Goal: Task Accomplishment & Management: Use online tool/utility

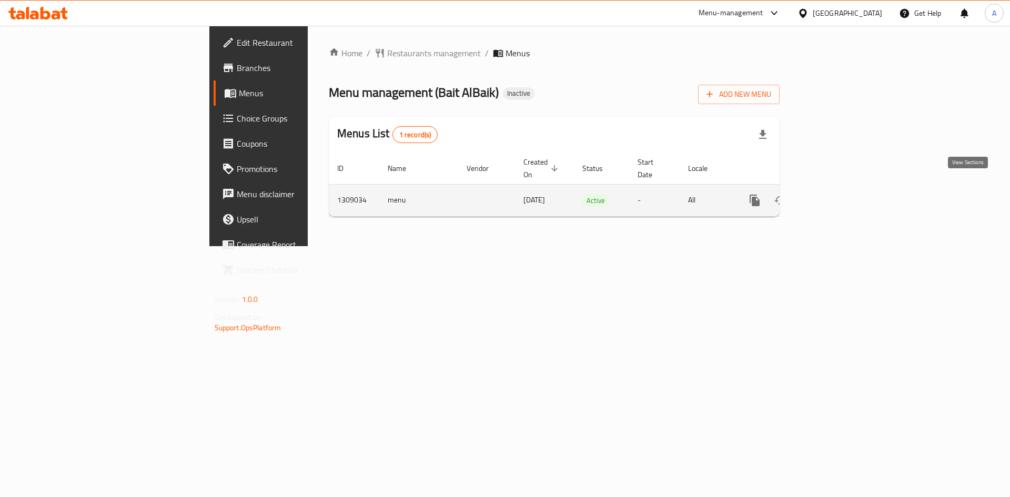
click at [843, 188] on link "enhanced table" at bounding box center [830, 200] width 25 height 25
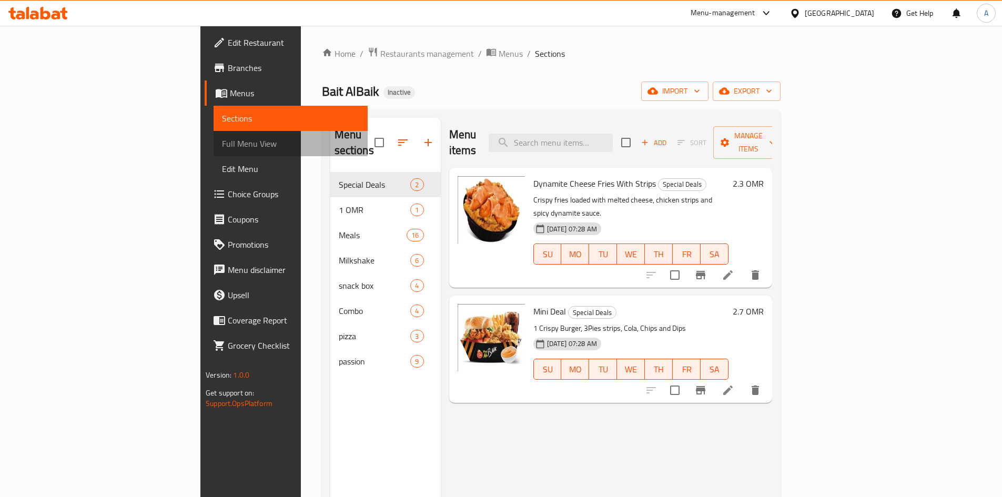
click at [222, 140] on span "Full Menu View" at bounding box center [290, 143] width 137 height 13
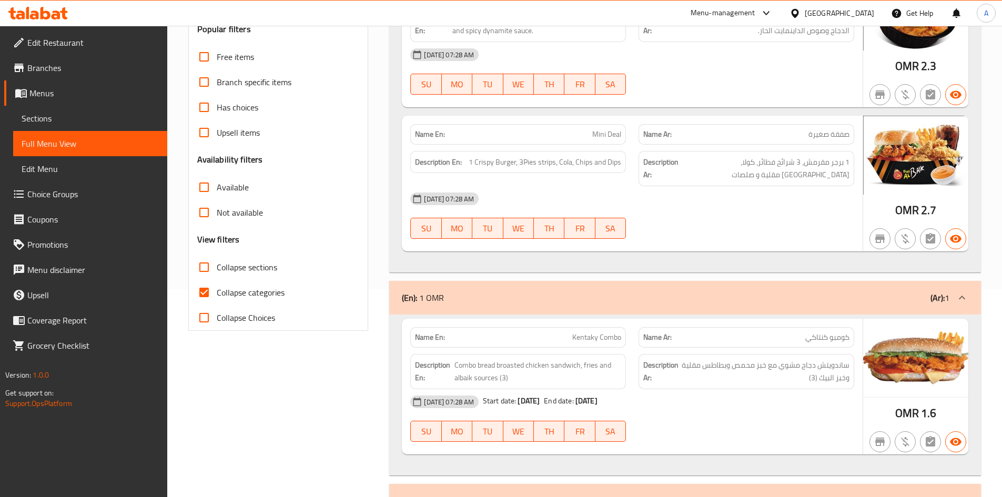
scroll to position [210, 0]
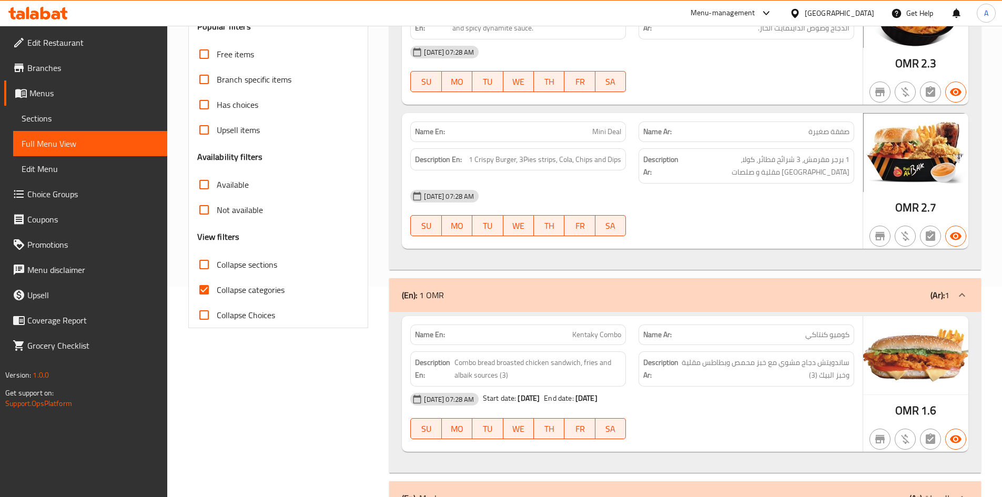
click at [210, 290] on input "Collapse categories" at bounding box center [204, 289] width 25 height 25
checkbox input "false"
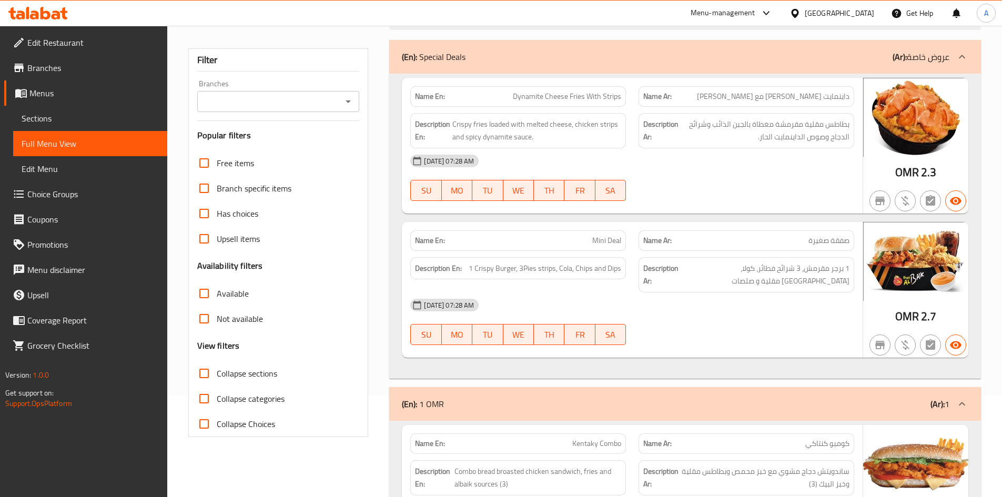
scroll to position [53, 0]
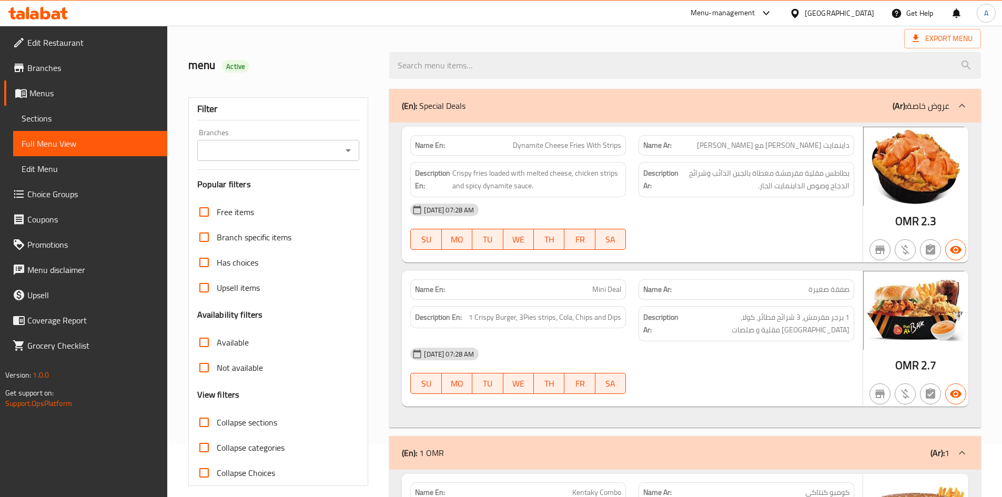
click at [350, 151] on icon "Open" at bounding box center [348, 150] width 13 height 13
click at [311, 200] on li "Bait AlBaik, Shinas" at bounding box center [277, 195] width 163 height 19
type input "Bait AlBaik, Shinas"
click at [203, 371] on input "Not available" at bounding box center [204, 367] width 25 height 25
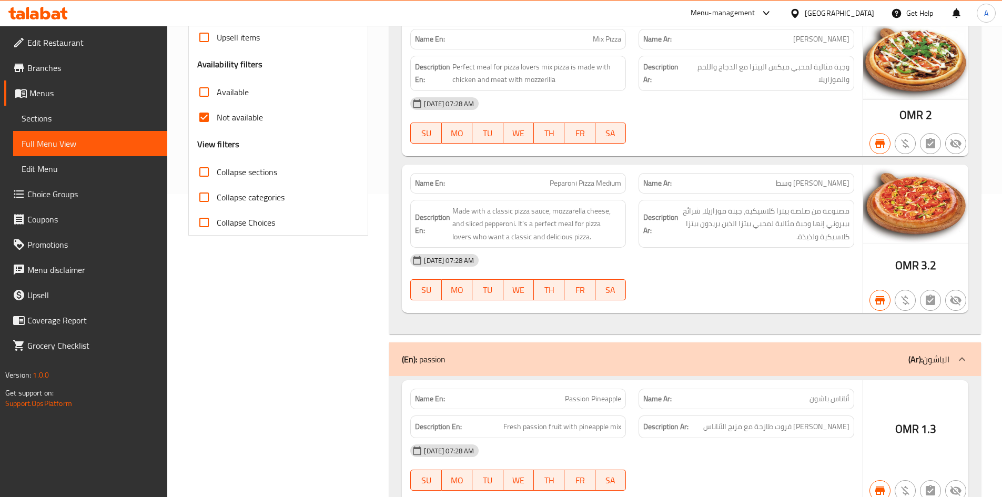
scroll to position [351, 0]
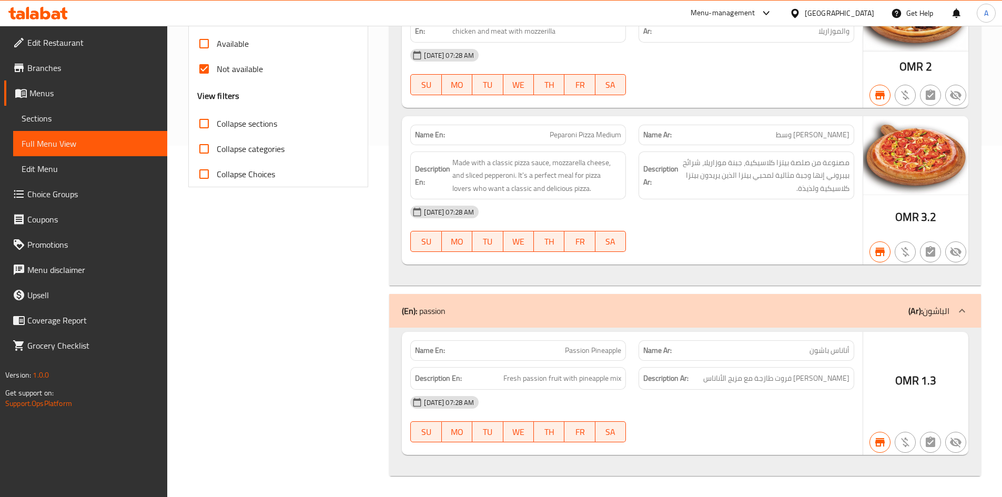
drag, startPoint x: 757, startPoint y: 224, endPoint x: 626, endPoint y: 214, distance: 132.0
click at [757, 224] on div "[DATE] 07:28 AM" at bounding box center [632, 211] width 457 height 25
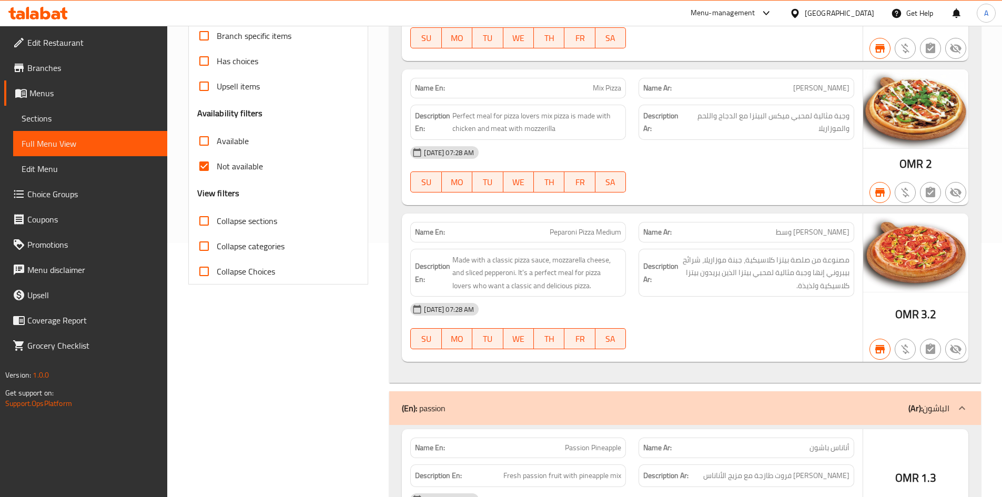
scroll to position [88, 0]
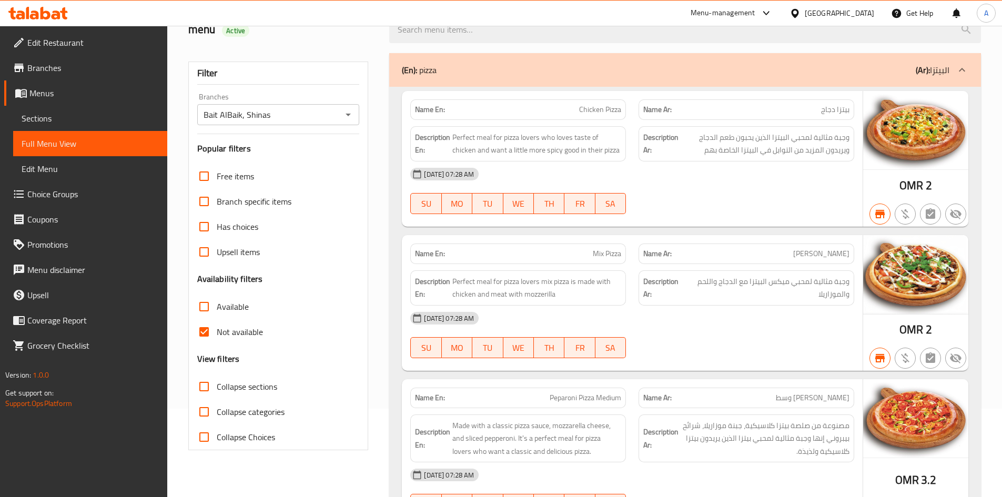
click at [203, 330] on input "Not available" at bounding box center [204, 331] width 25 height 25
checkbox input "false"
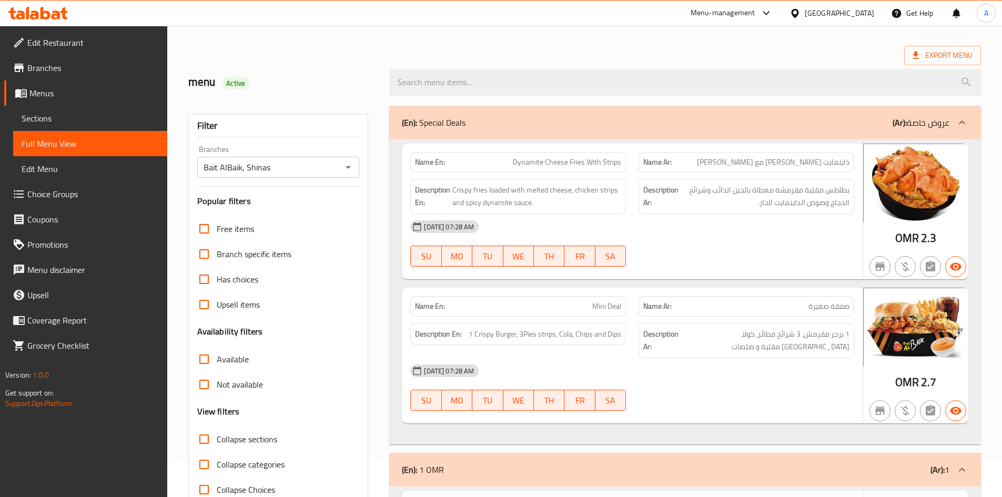
scroll to position [0, 0]
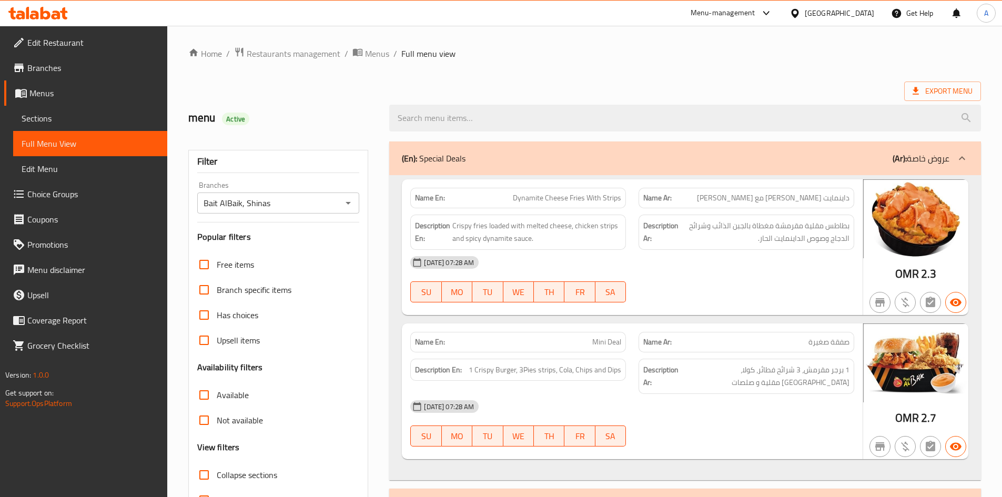
click at [39, 125] on span "Sections" at bounding box center [90, 118] width 137 height 13
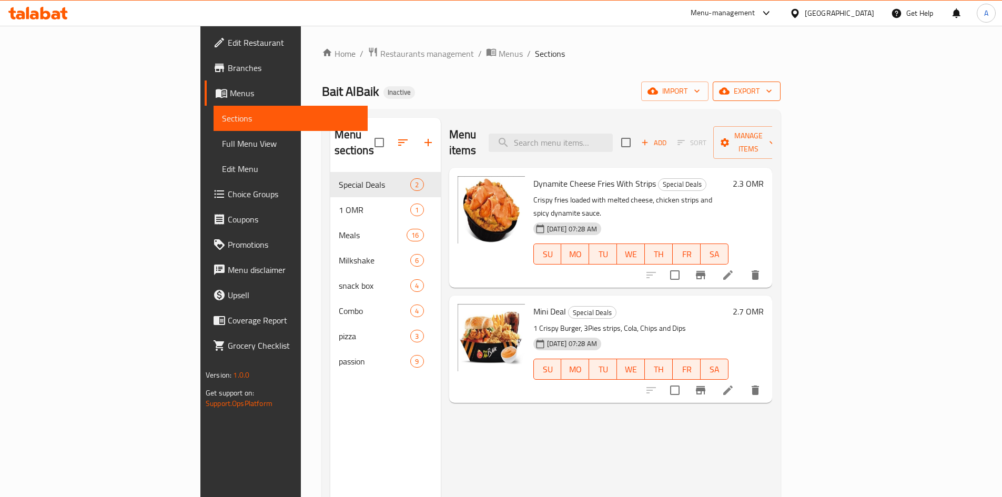
click at [781, 91] on button "export" at bounding box center [747, 91] width 68 height 19
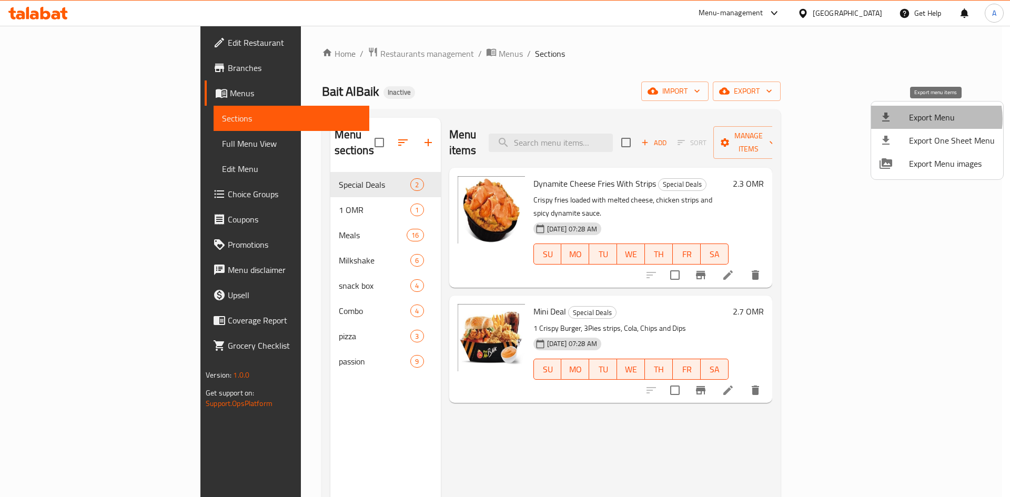
click at [925, 119] on span "Export Menu" at bounding box center [952, 117] width 86 height 13
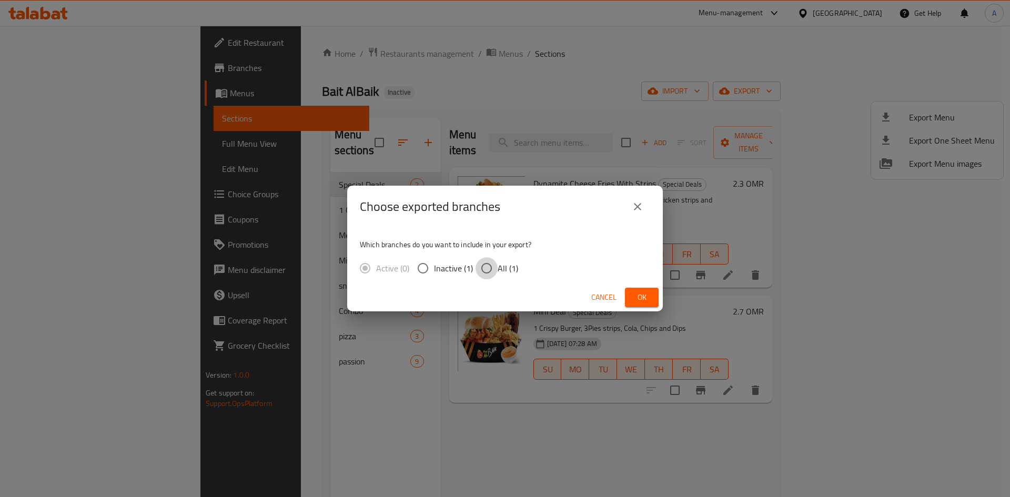
click at [486, 262] on input "All (1)" at bounding box center [487, 268] width 22 height 22
radio input "true"
click at [631, 296] on button "Ok" at bounding box center [642, 297] width 34 height 19
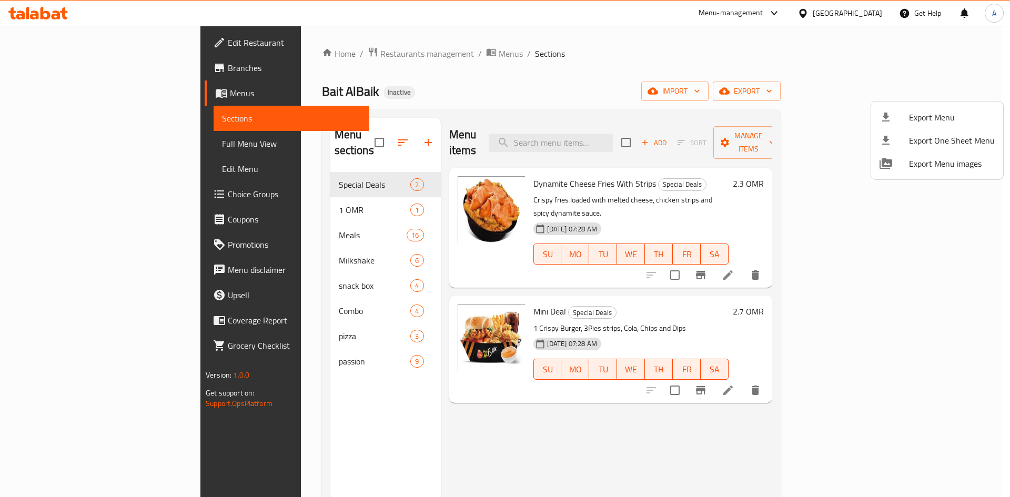
click at [500, 83] on div at bounding box center [505, 248] width 1010 height 497
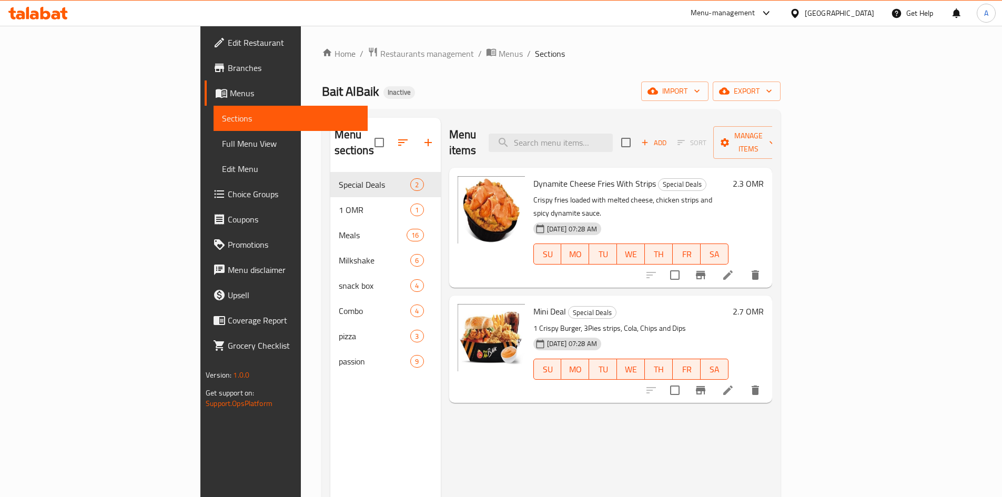
click at [554, 55] on ol "Home / Restaurants management / Menus / Sections" at bounding box center [551, 54] width 459 height 14
drag, startPoint x: 473, startPoint y: 60, endPoint x: 226, endPoint y: 78, distance: 247.4
click at [469, 60] on ol "Home / Restaurants management / Menus / Sections" at bounding box center [551, 54] width 459 height 14
click at [228, 73] on span "Branches" at bounding box center [294, 68] width 132 height 13
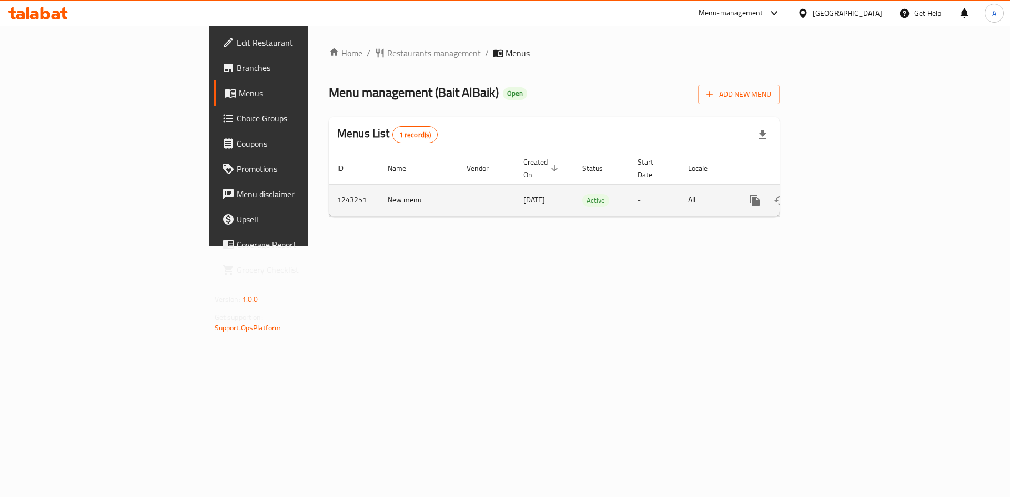
click at [836, 196] on icon "enhanced table" at bounding box center [830, 200] width 9 height 9
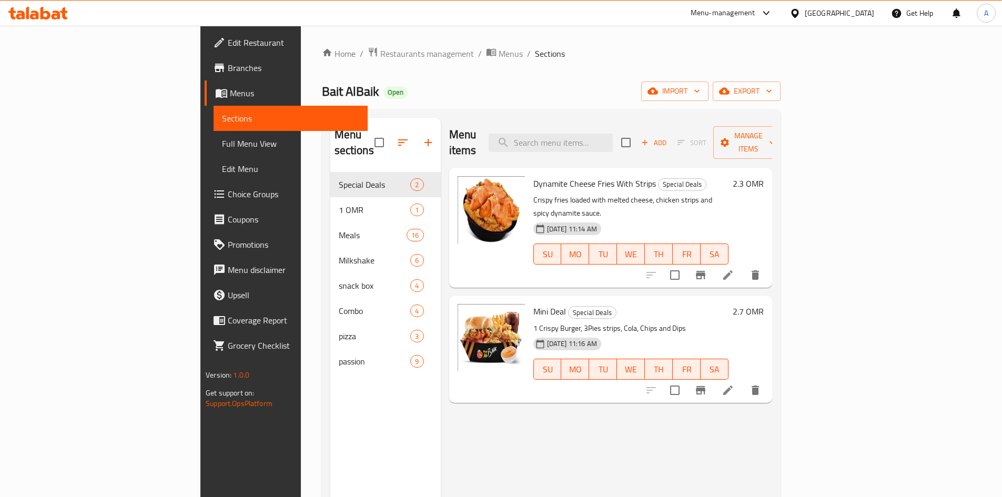
click at [222, 143] on span "Full Menu View" at bounding box center [290, 143] width 137 height 13
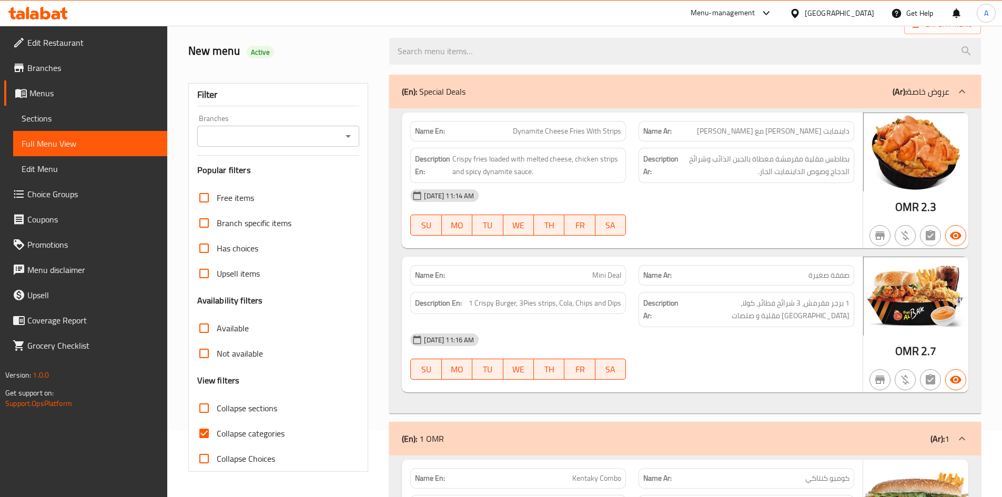
scroll to position [105, 0]
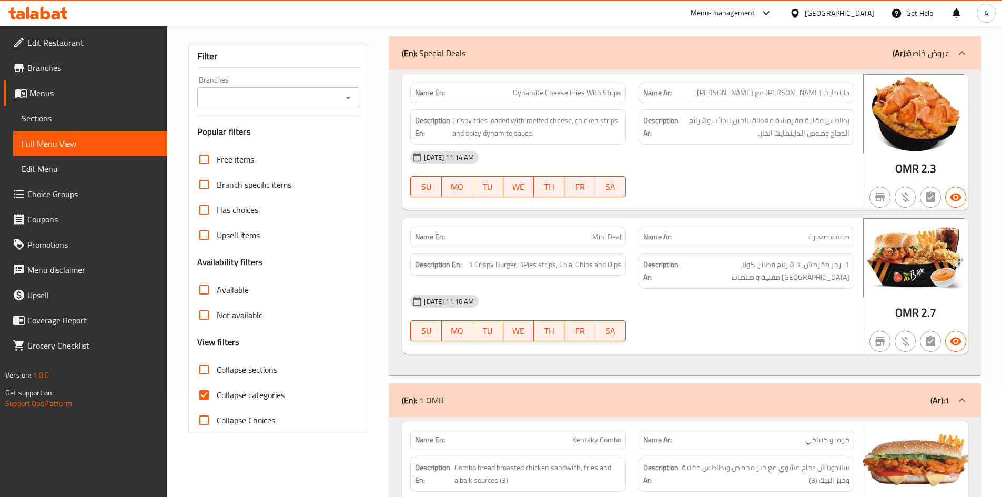
click at [204, 401] on input "Collapse categories" at bounding box center [204, 395] width 25 height 25
checkbox input "false"
click at [348, 97] on icon "Open" at bounding box center [348, 98] width 5 height 3
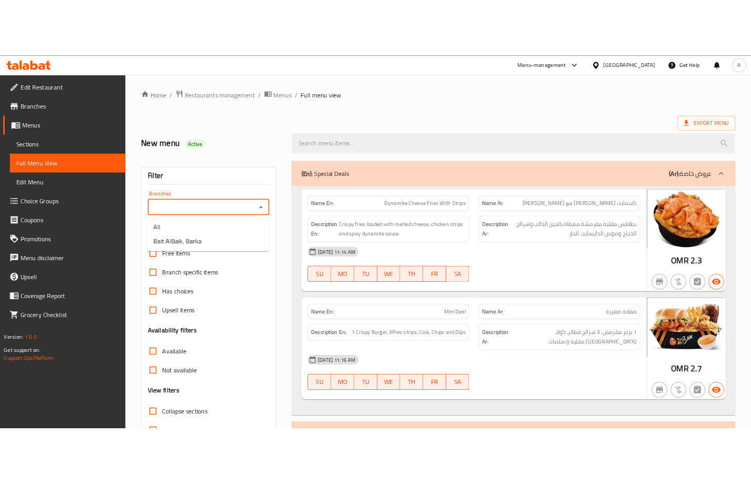
scroll to position [0, 0]
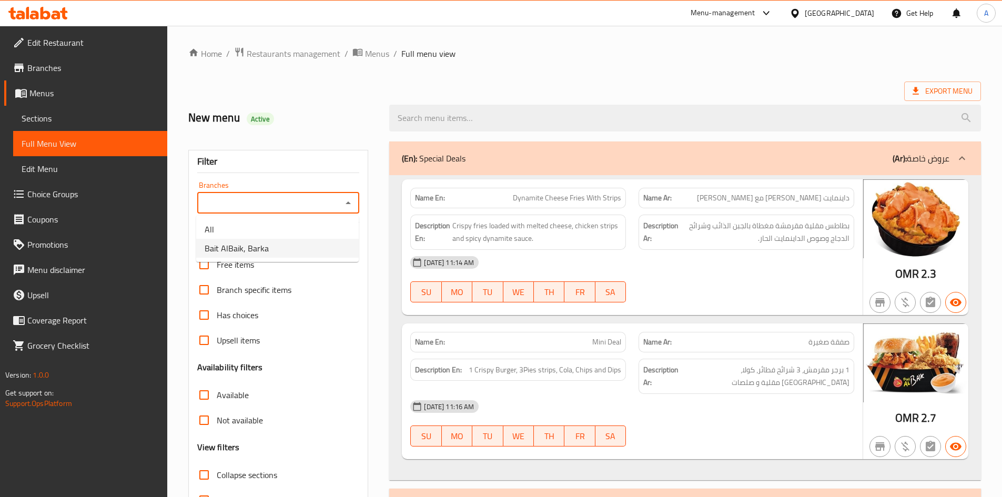
click at [278, 247] on li "Bait AlBaik, Barka" at bounding box center [277, 248] width 163 height 19
type input "Bait AlBaik, Barka"
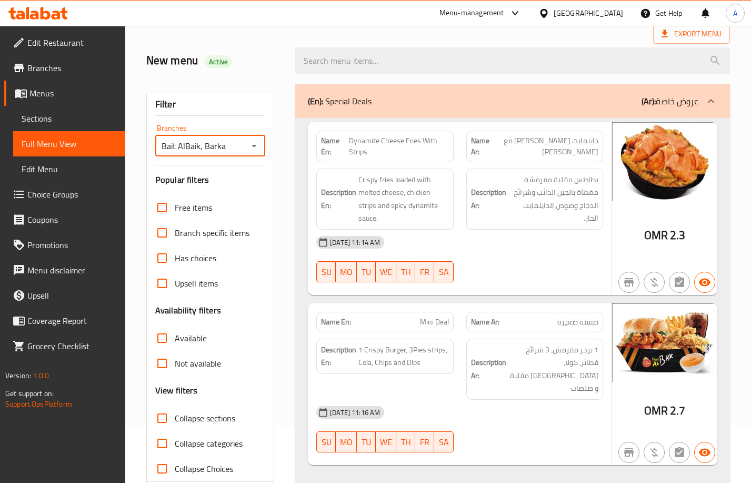
scroll to position [105, 0]
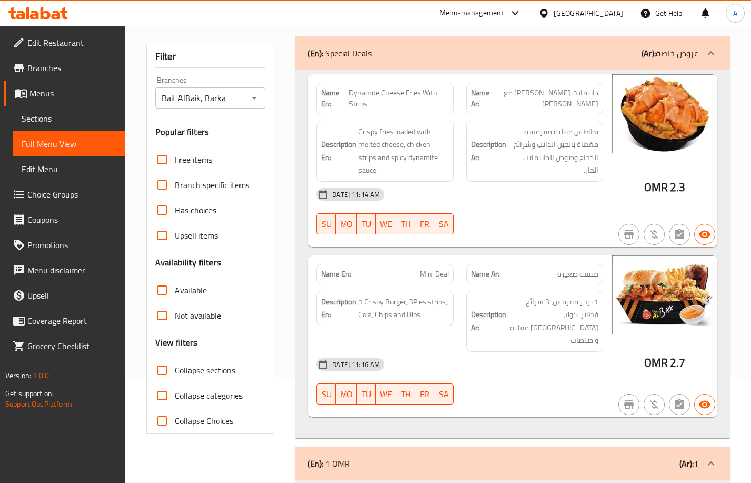
click at [167, 328] on div "Free items Branch specific items Has choices Upsell items Availability filters …" at bounding box center [210, 290] width 110 height 286
click at [163, 316] on input "Not available" at bounding box center [161, 315] width 25 height 25
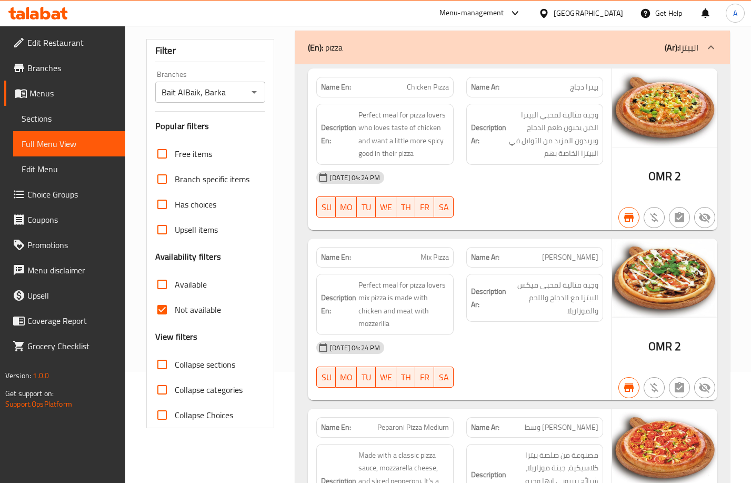
scroll to position [0, 0]
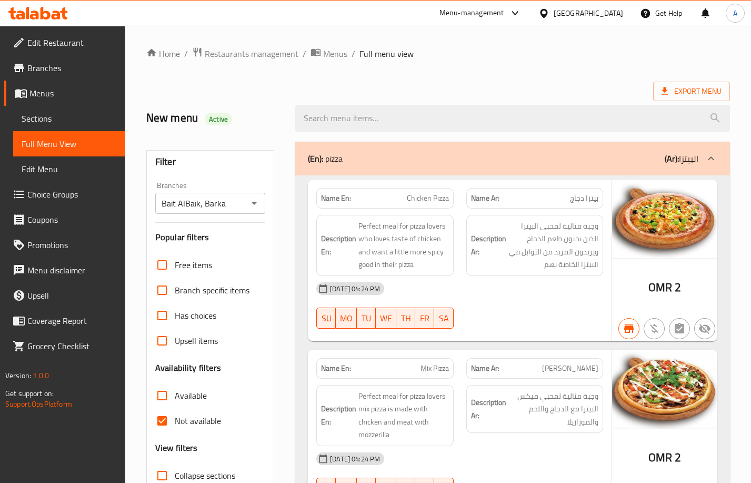
click at [165, 425] on input "Not available" at bounding box center [161, 420] width 25 height 25
checkbox input "false"
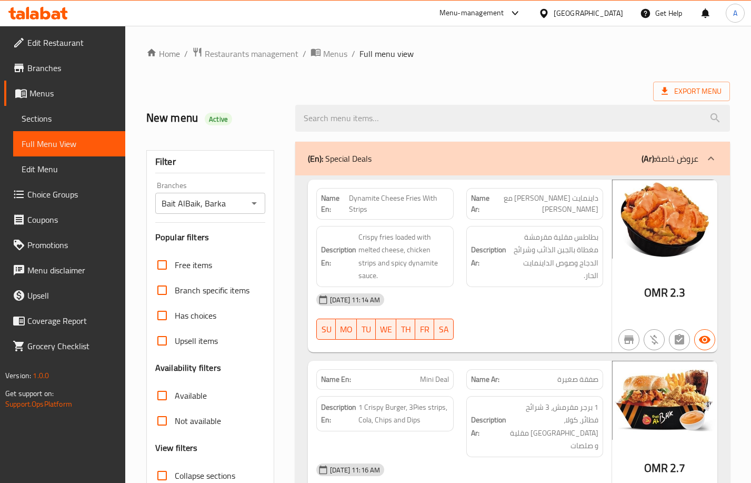
click at [164, 319] on input "Has choices" at bounding box center [161, 315] width 25 height 25
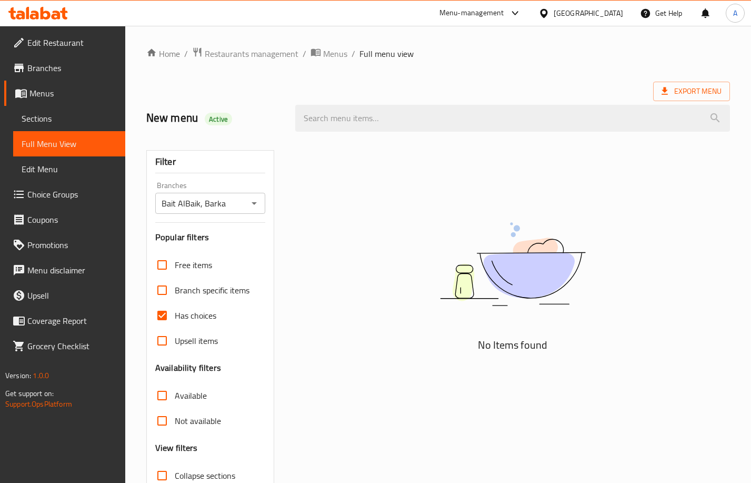
click at [164, 319] on input "Has choices" at bounding box center [161, 315] width 25 height 25
checkbox input "false"
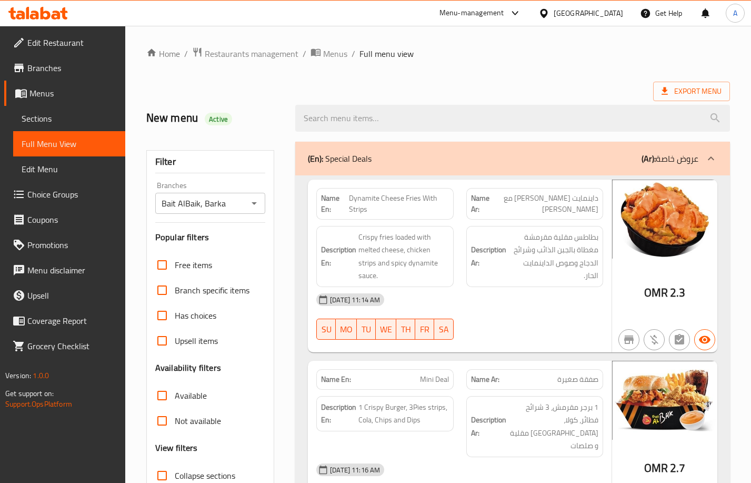
click at [346, 87] on div "Export Menu" at bounding box center [438, 91] width 584 height 19
drag, startPoint x: 104, startPoint y: 120, endPoint x: 110, endPoint y: 119, distance: 6.9
click at [104, 119] on span "Sections" at bounding box center [69, 118] width 95 height 13
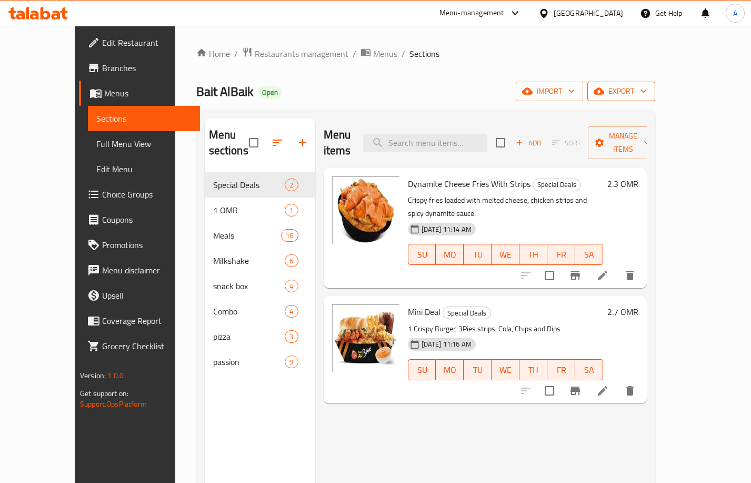
click at [647, 96] on span "export" at bounding box center [621, 91] width 51 height 13
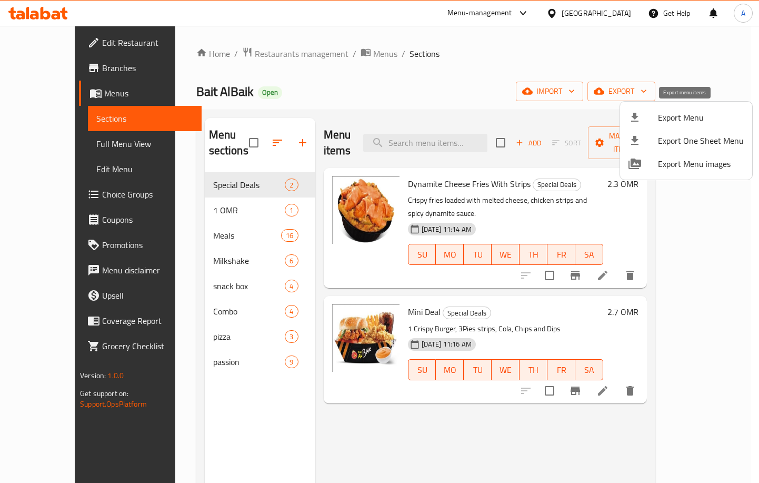
click at [681, 109] on li "Export Menu" at bounding box center [686, 117] width 132 height 23
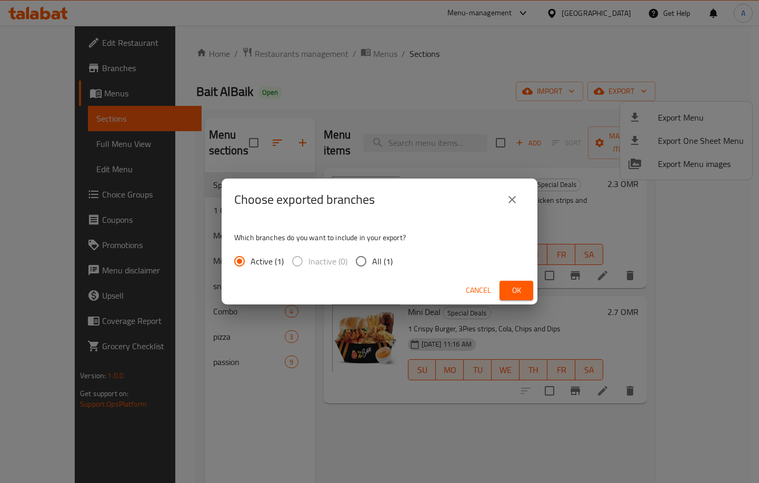
click at [368, 265] on input "All (1)" at bounding box center [361, 261] width 22 height 22
radio input "true"
click at [518, 289] on span "Ok" at bounding box center [516, 290] width 17 height 13
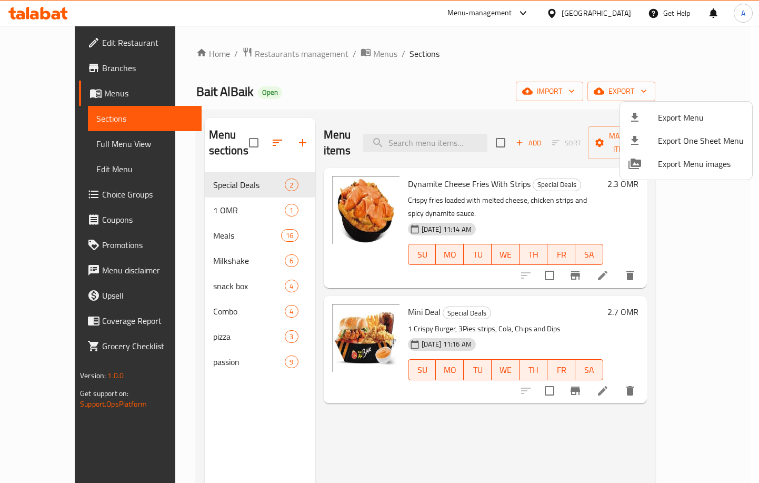
click at [492, 95] on div at bounding box center [379, 241] width 759 height 483
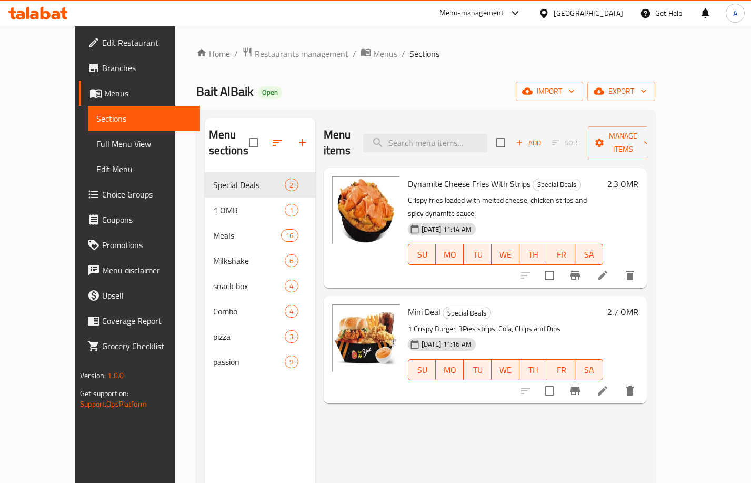
click at [79, 50] on link "Edit Restaurant" at bounding box center [139, 42] width 121 height 25
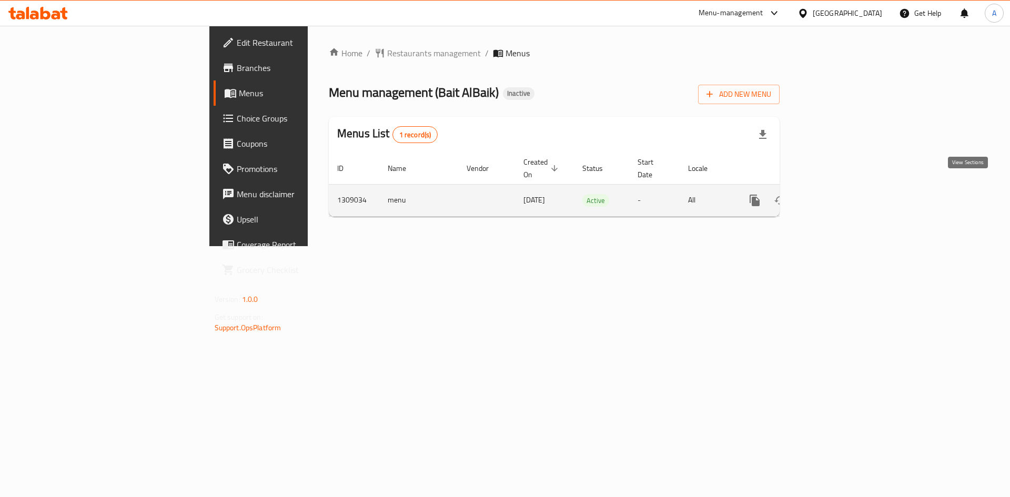
click at [836, 196] on icon "enhanced table" at bounding box center [830, 200] width 9 height 9
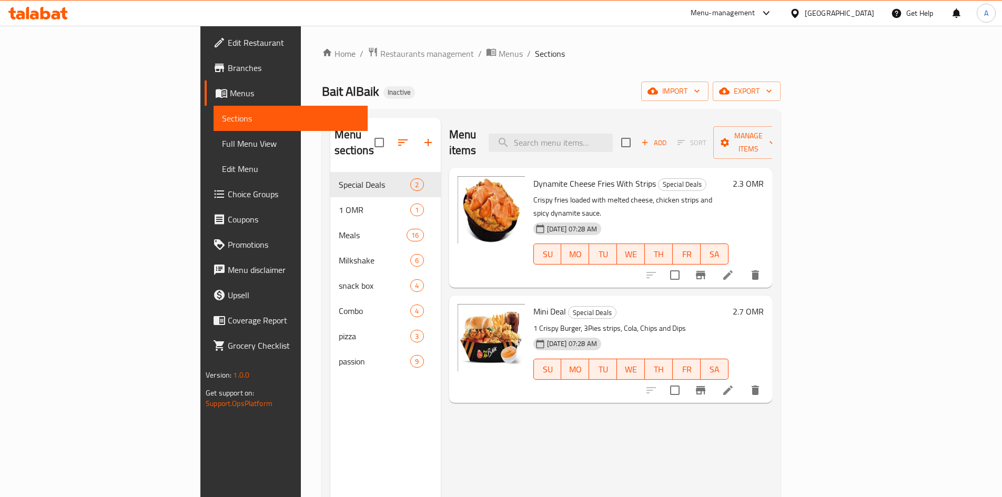
click at [222, 146] on span "Full Menu View" at bounding box center [290, 143] width 137 height 13
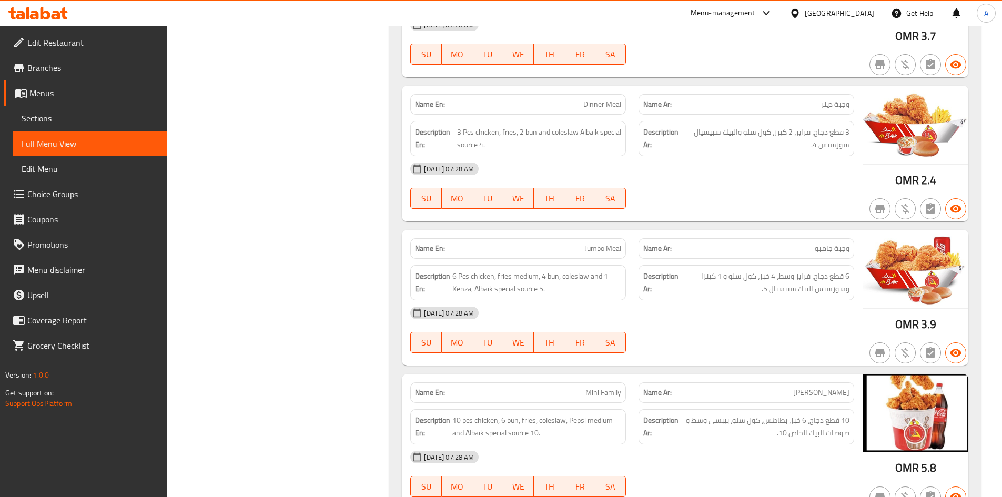
scroll to position [2789, 0]
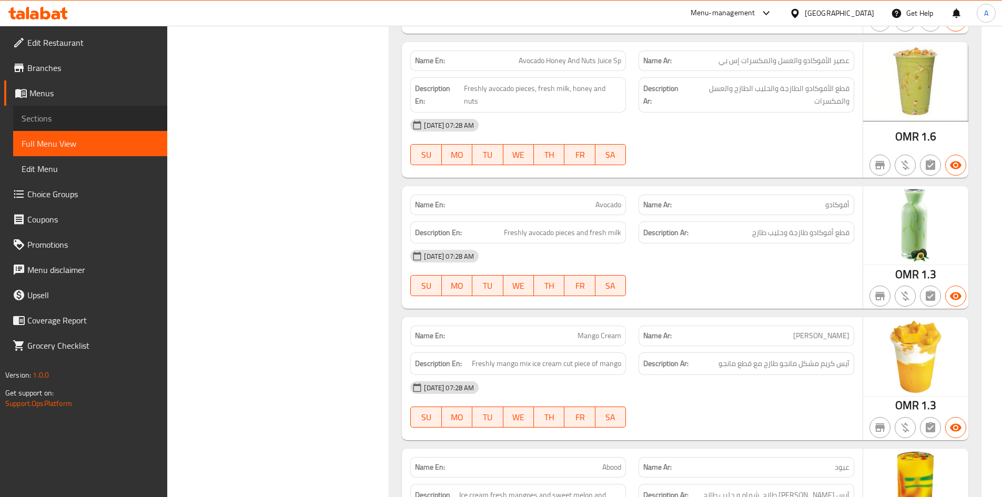
click at [64, 117] on span "Sections" at bounding box center [90, 118] width 137 height 13
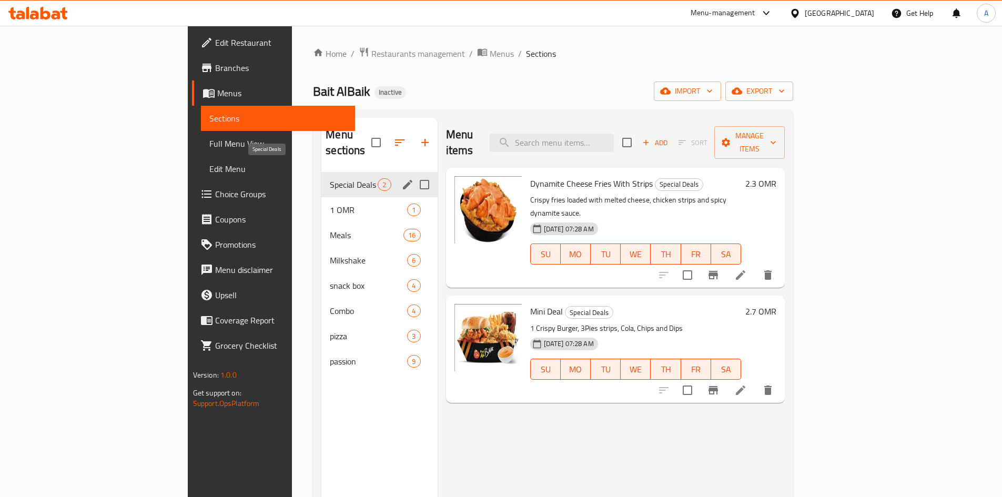
drag, startPoint x: 231, startPoint y: 173, endPoint x: 223, endPoint y: 172, distance: 8.5
click at [330, 178] on span "Special Deals" at bounding box center [354, 184] width 48 height 13
click at [321, 197] on div "1 OMR 1" at bounding box center [379, 209] width 116 height 25
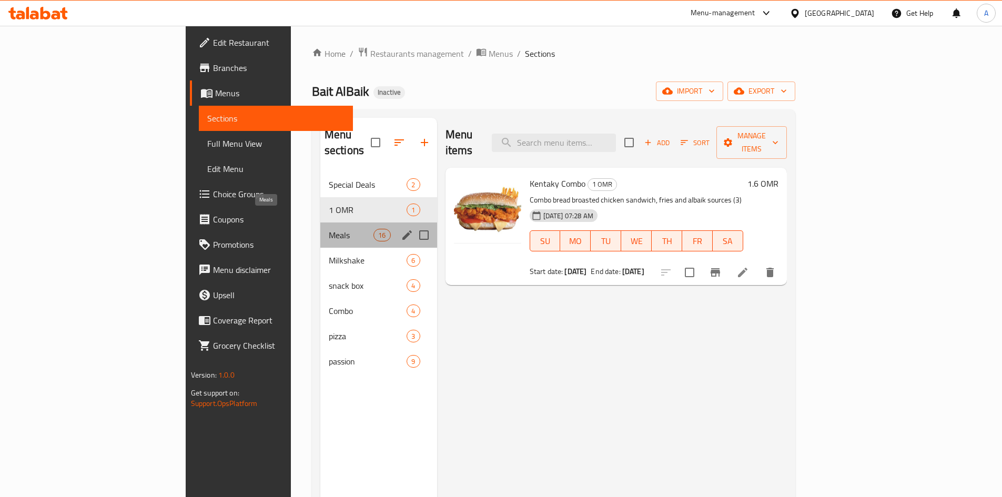
click at [329, 229] on span "Meals" at bounding box center [351, 235] width 45 height 13
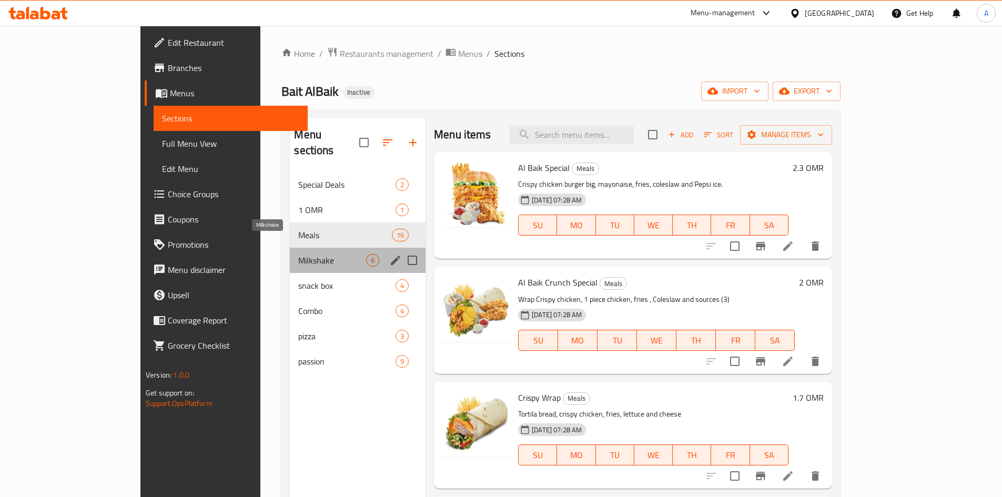
click at [298, 254] on span "Milkshake" at bounding box center [332, 260] width 68 height 13
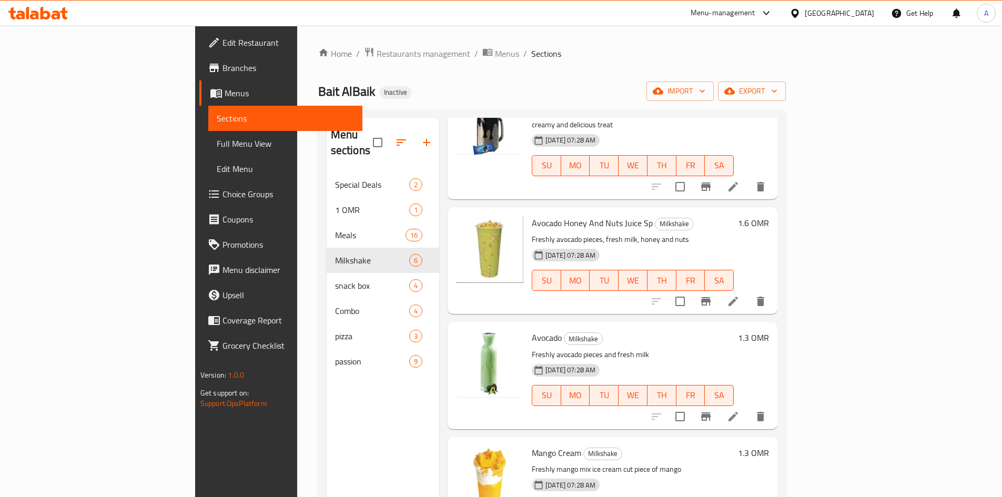
scroll to position [219, 0]
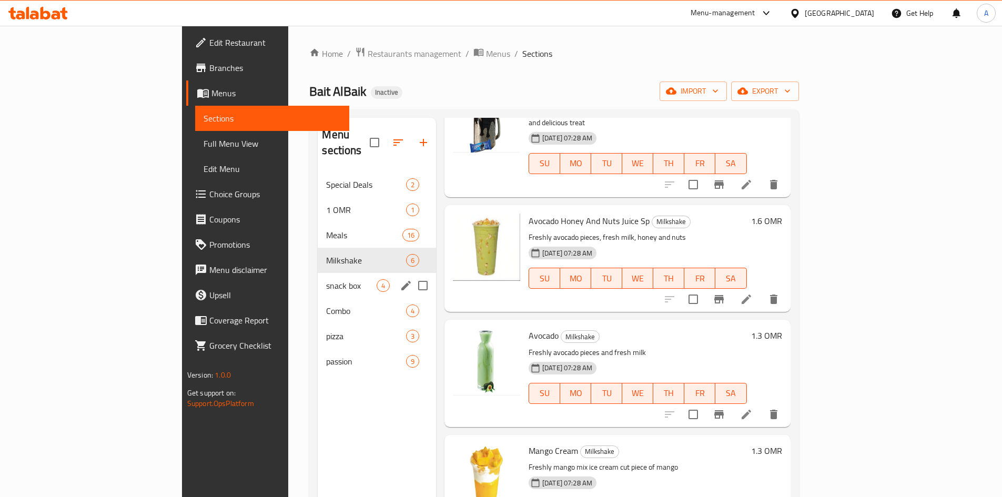
click at [318, 277] on div "snack box 4" at bounding box center [377, 285] width 118 height 25
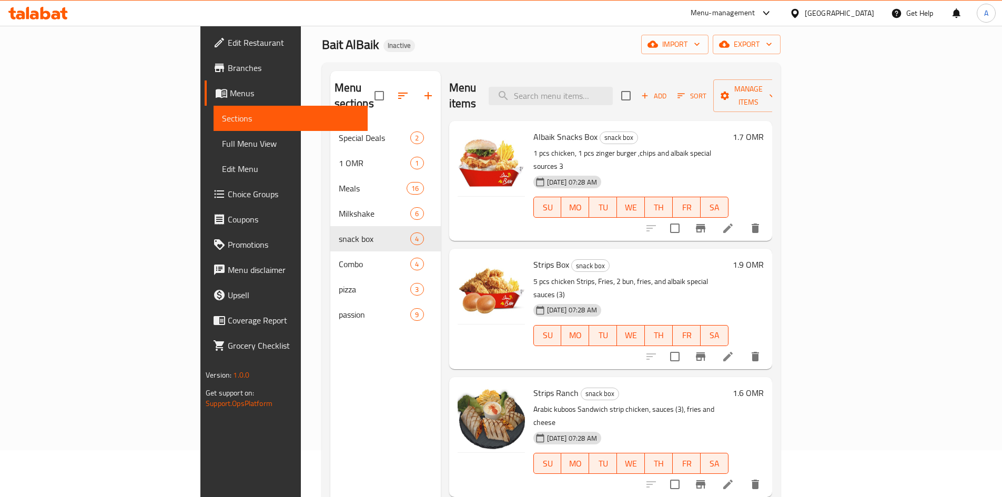
scroll to position [147, 0]
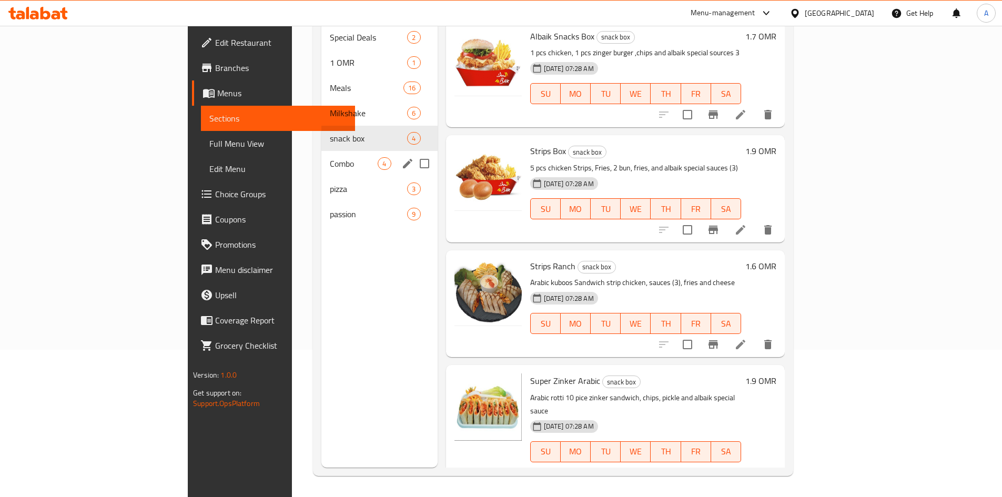
click at [330, 157] on span "Combo" at bounding box center [354, 163] width 48 height 13
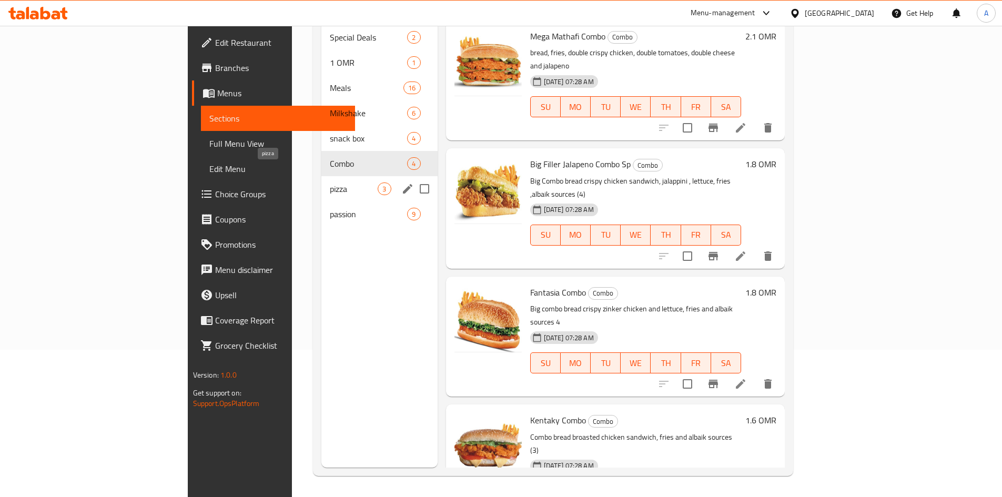
click at [330, 183] on span "pizza" at bounding box center [354, 189] width 48 height 13
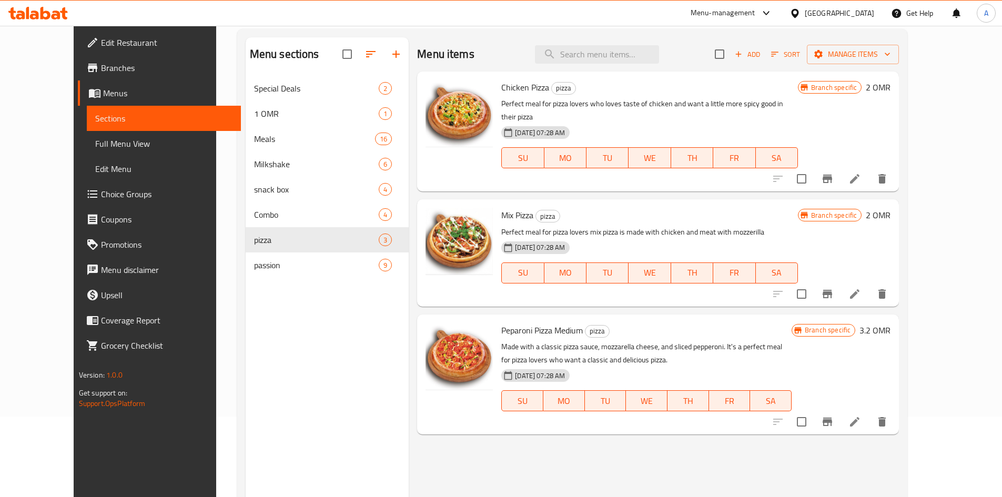
scroll to position [42, 0]
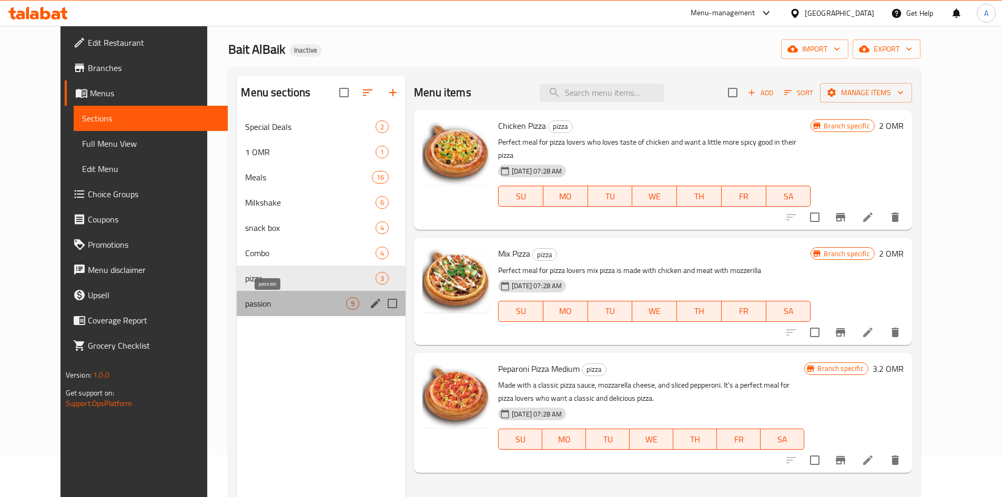
click at [245, 308] on span "passion" at bounding box center [295, 303] width 101 height 13
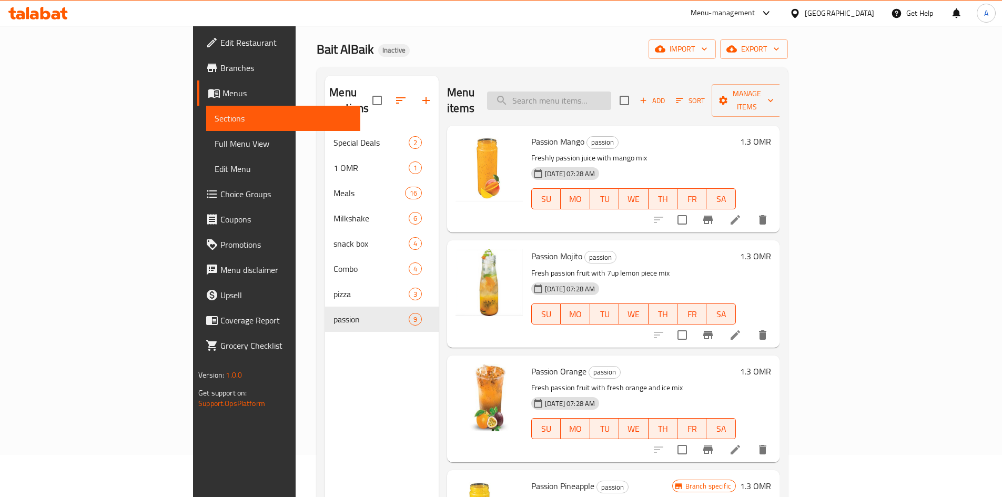
click at [592, 96] on input "search" at bounding box center [549, 101] width 124 height 18
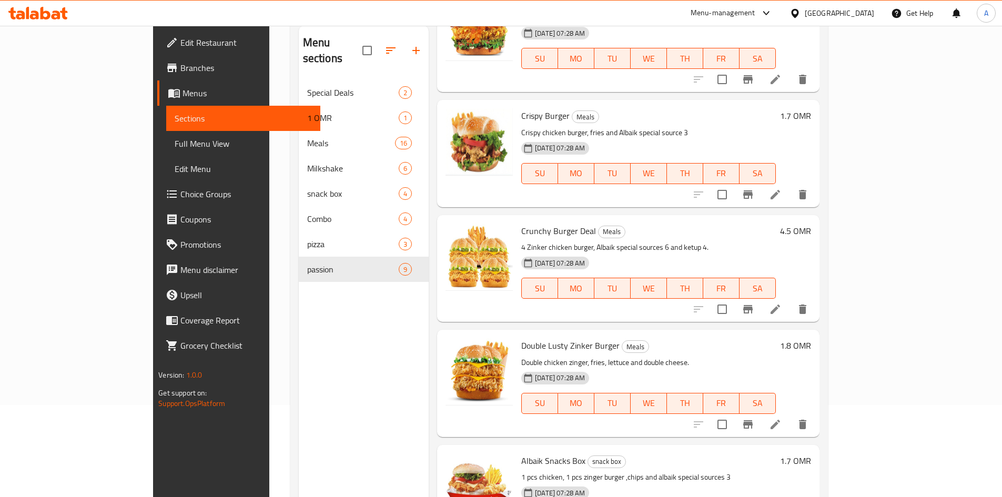
scroll to position [147, 0]
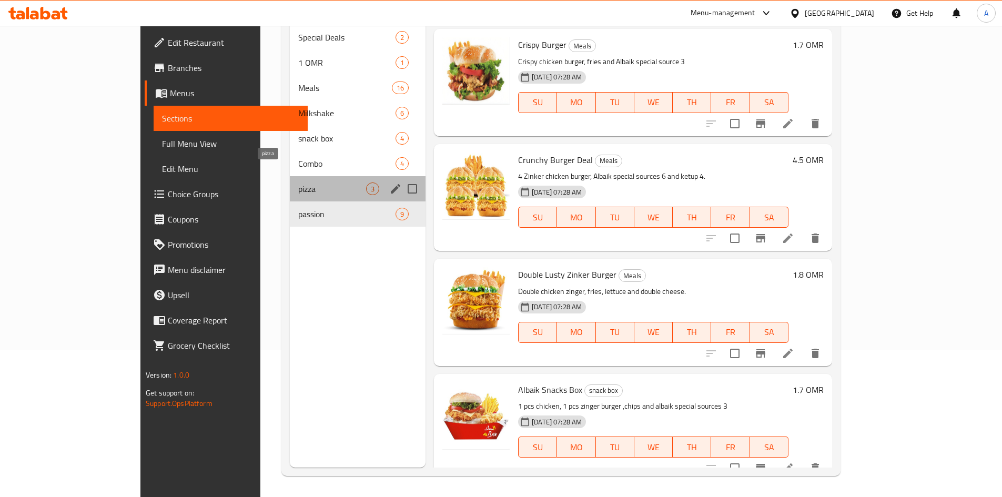
click at [298, 183] on span "pizza" at bounding box center [332, 189] width 68 height 13
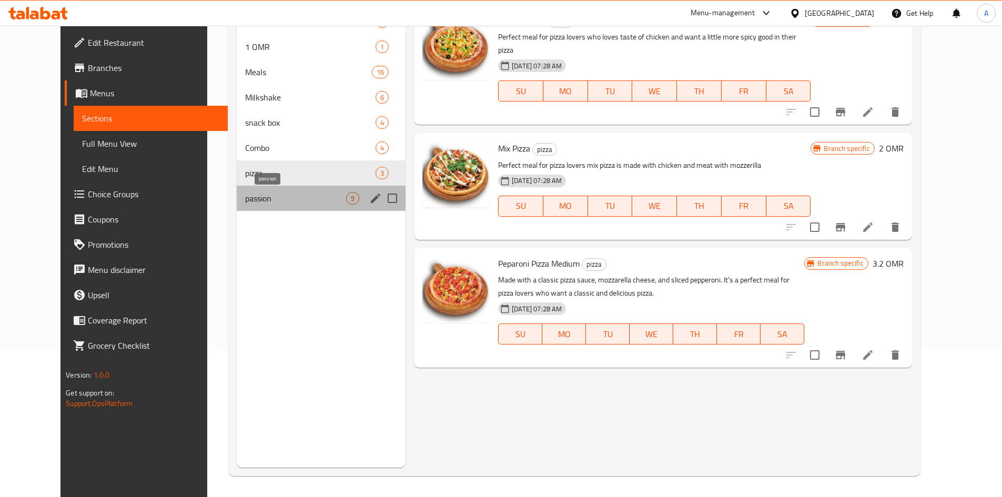
click at [245, 197] on span "passion" at bounding box center [295, 198] width 101 height 13
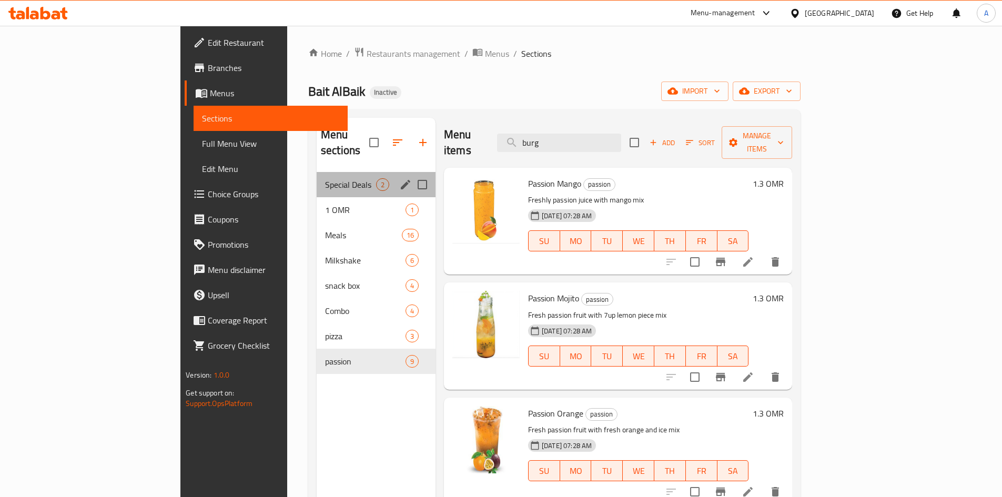
click at [317, 180] on div "Special Deals 2" at bounding box center [376, 184] width 119 height 25
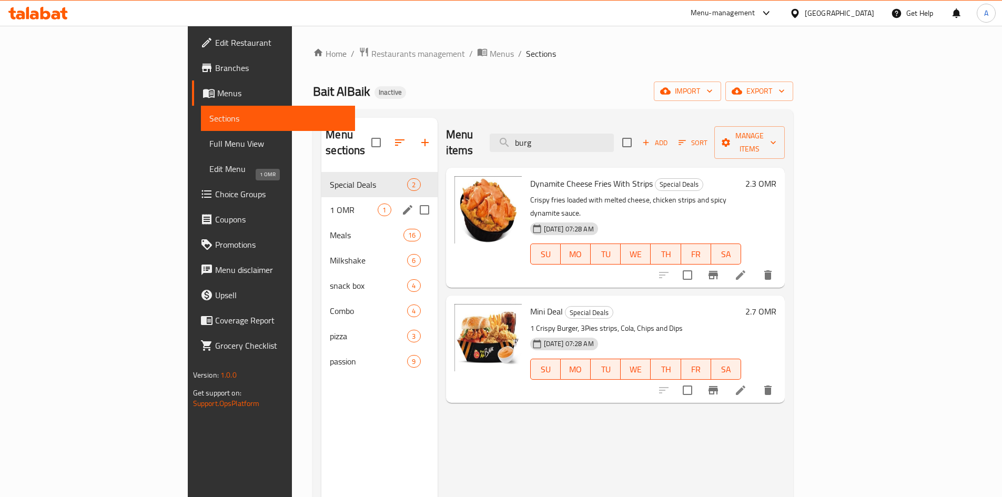
click at [330, 204] on span "1 OMR" at bounding box center [354, 210] width 48 height 13
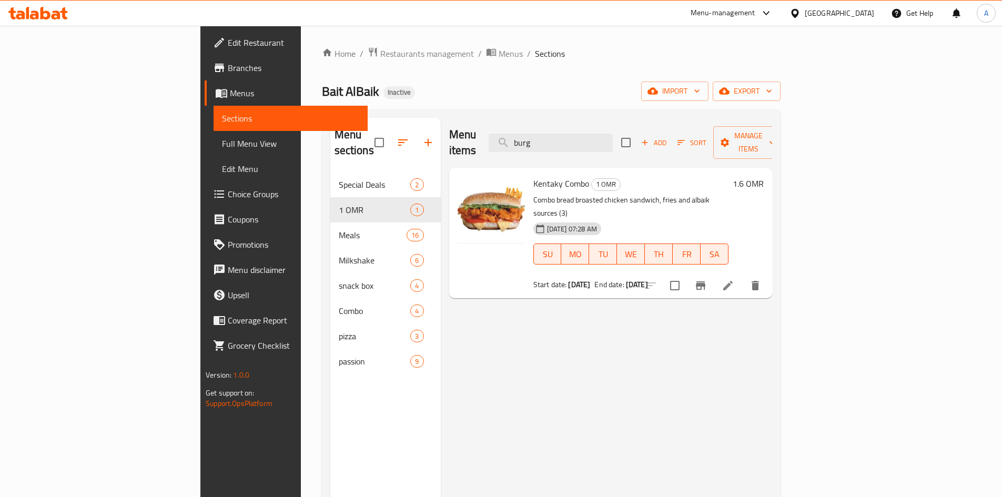
click at [537, 194] on p "Combo bread broasted chicken sandwich, fries and albaik sources (3)" at bounding box center [631, 207] width 195 height 26
click at [593, 194] on p "Combo bread broasted chicken sandwich, fries and albaik sources (3)" at bounding box center [631, 207] width 195 height 26
copy p "sandwich"
drag, startPoint x: 568, startPoint y: 124, endPoint x: 536, endPoint y: 124, distance: 32.1
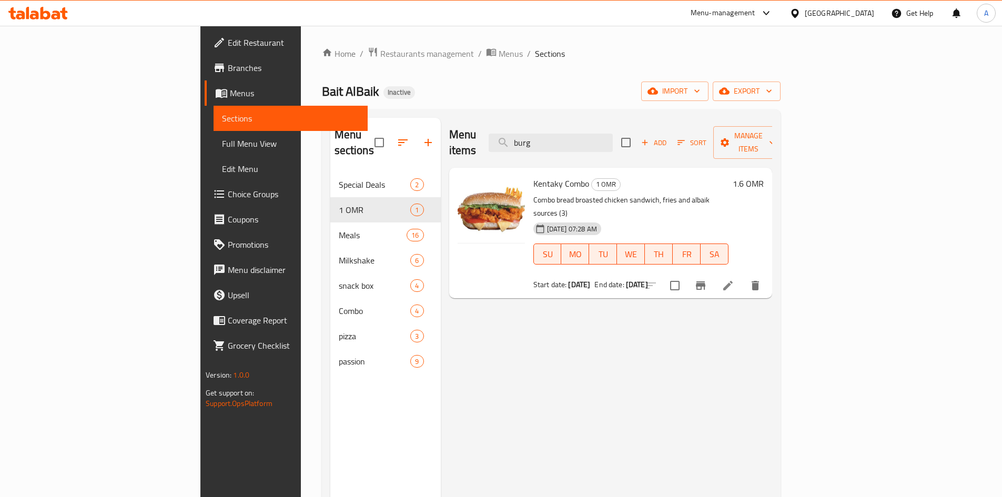
click at [520, 124] on div "Menu items burg Add Sort Manage items" at bounding box center [610, 143] width 323 height 50
drag, startPoint x: 588, startPoint y: 136, endPoint x: 543, endPoint y: 135, distance: 45.3
click at [547, 136] on div "Menu items burg Add Sort Manage items" at bounding box center [610, 143] width 323 height 50
paste input "sandwich"
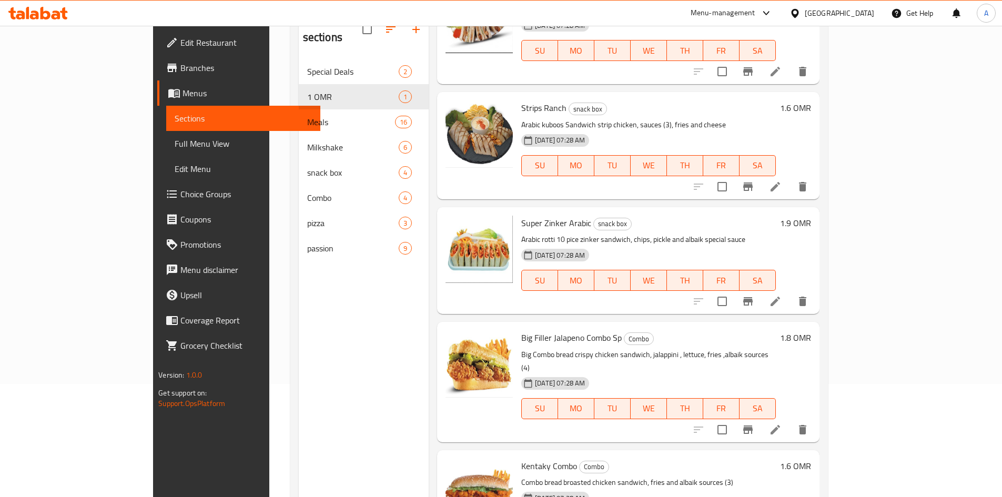
scroll to position [95, 0]
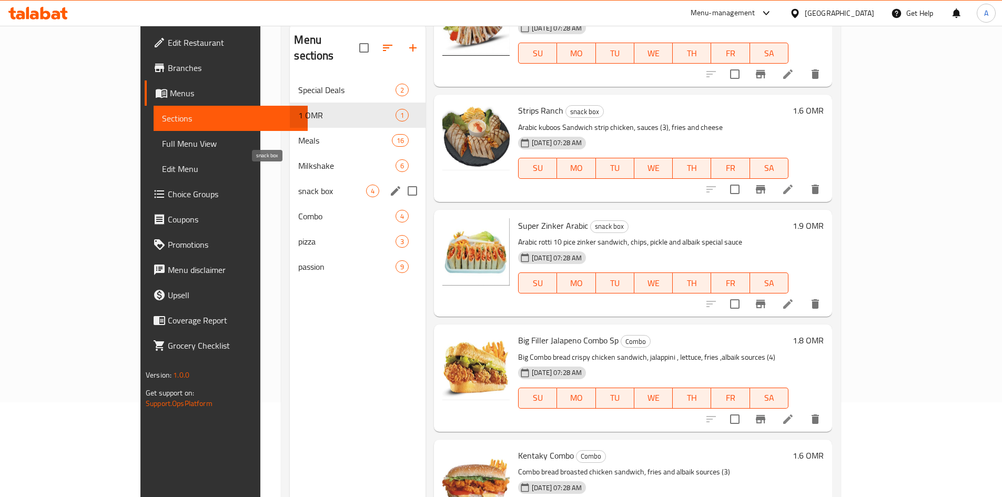
type input "sandwich"
click at [298, 185] on span "snack box" at bounding box center [332, 191] width 68 height 13
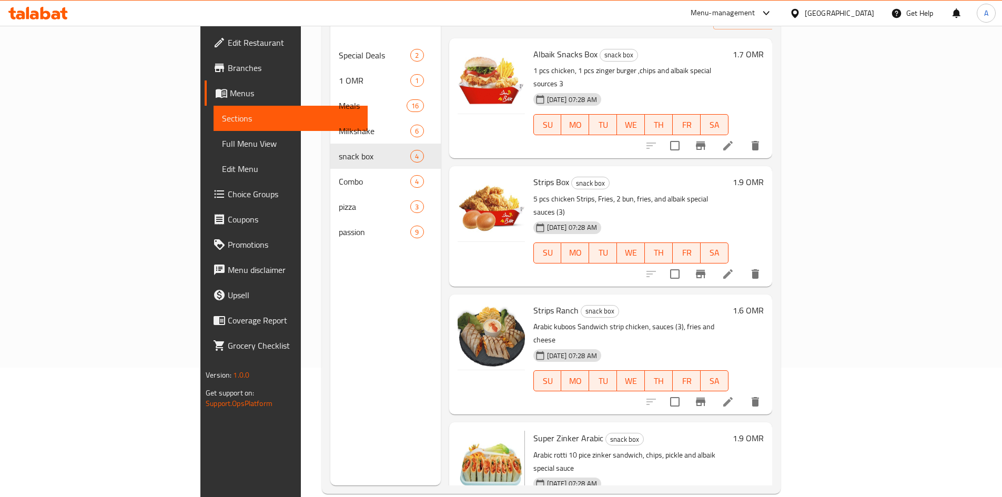
scroll to position [147, 0]
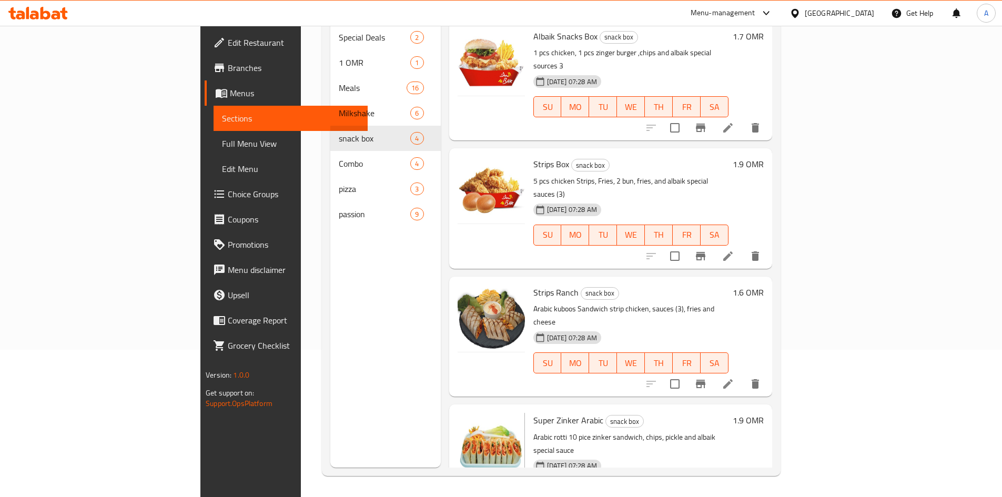
click at [579, 431] on p "Arabic rotti 10 pice zinker sandwich, chips, pickle and albaik special sauce" at bounding box center [631, 444] width 195 height 26
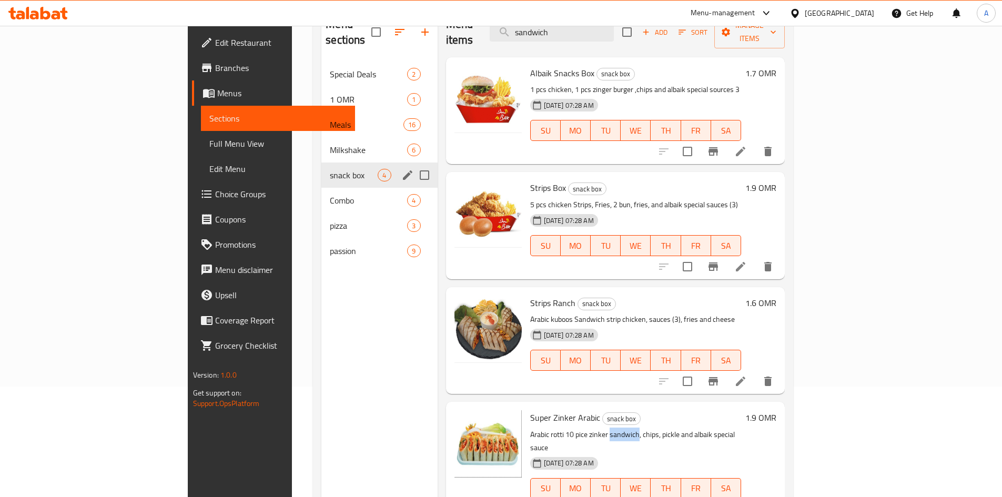
scroll to position [95, 0]
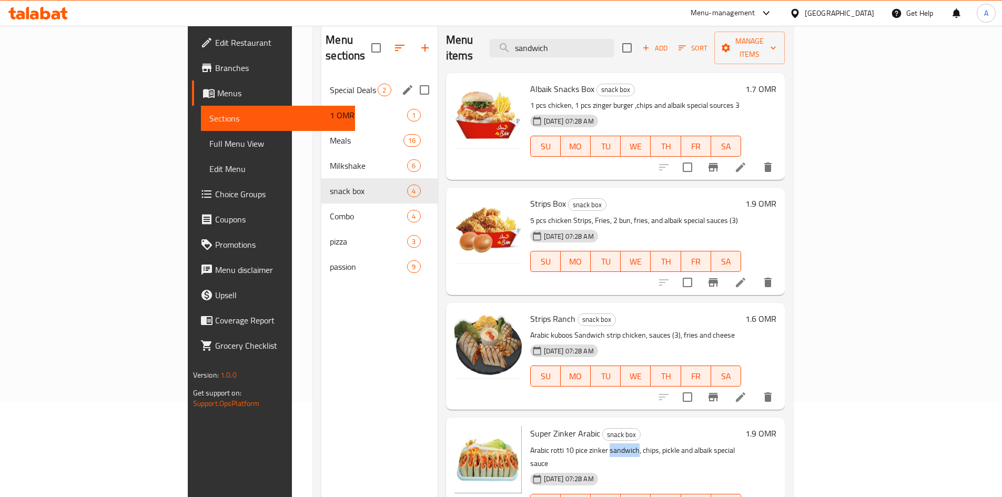
click at [321, 82] on div "Special Deals 2" at bounding box center [379, 89] width 116 height 25
